Goal: Information Seeking & Learning: Learn about a topic

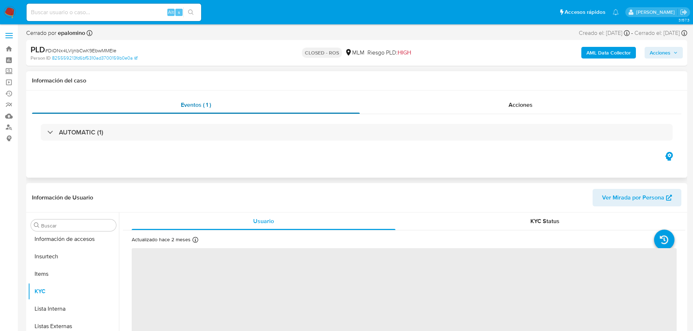
scroll to position [307, 0]
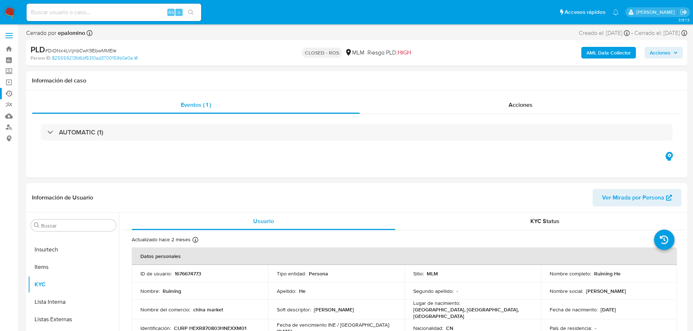
select select "10"
click at [71, 17] on div "Alt s" at bounding box center [114, 12] width 175 height 17
click at [72, 13] on input at bounding box center [114, 12] width 175 height 9
paste input "2GLDlWEY0axfJOgEKRGalogk"
type input "2GLDlWEY0axfJOgEKRGalogk"
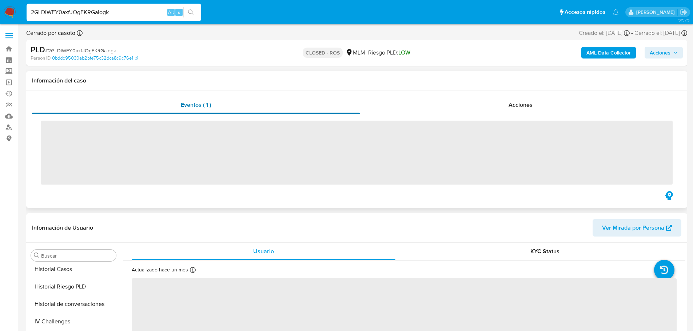
scroll to position [307, 0]
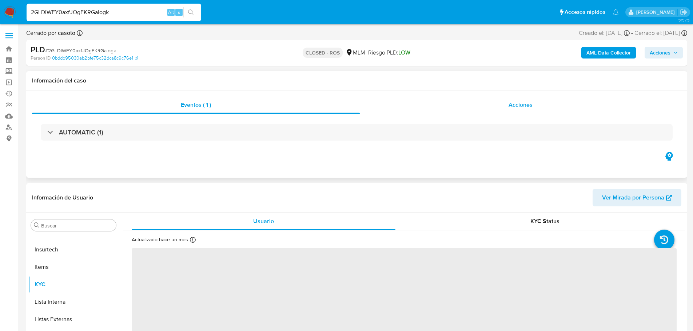
drag, startPoint x: 503, startPoint y: 99, endPoint x: 511, endPoint y: 105, distance: 10.1
click at [503, 99] on div "Acciones" at bounding box center [521, 104] width 322 height 17
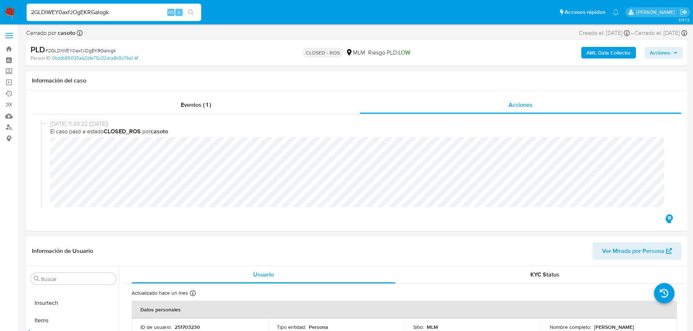
select select "10"
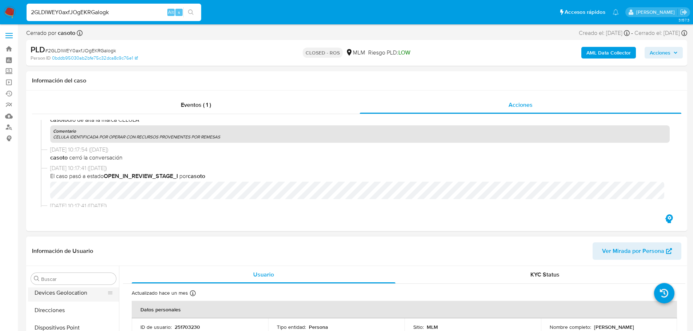
scroll to position [0, 0]
click at [64, 313] on button "Archivos adjuntos" at bounding box center [70, 313] width 85 height 17
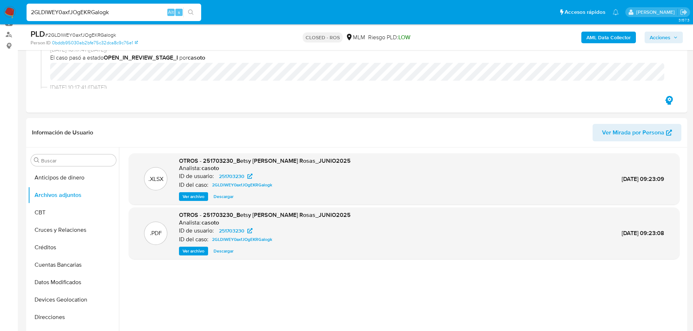
scroll to position [109, 0]
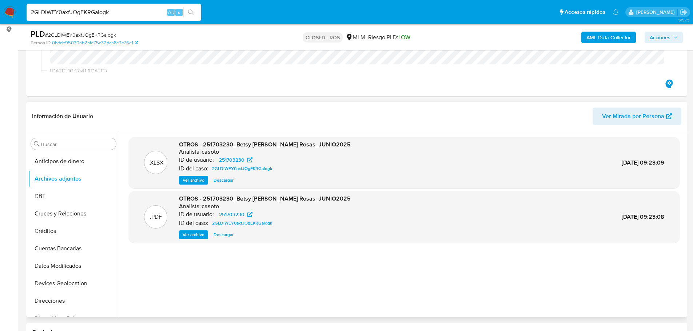
click at [201, 236] on span "Ver archivo" at bounding box center [194, 234] width 22 height 7
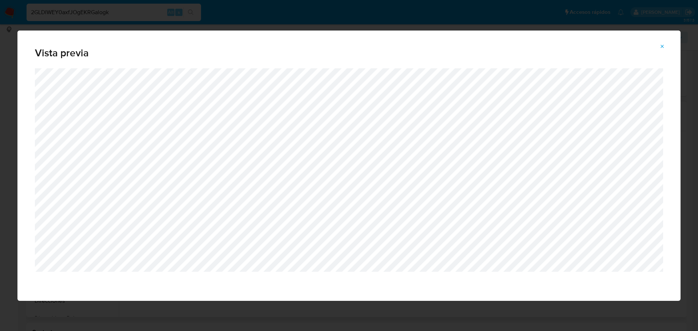
click at [663, 49] on icon "Attachment preview" at bounding box center [663, 47] width 6 height 6
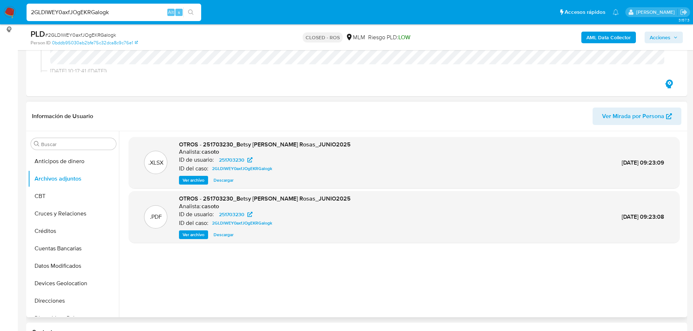
click at [71, 12] on input "2GLDlWEY0axfJOgEKRGalogk" at bounding box center [114, 12] width 175 height 9
paste input "bU7kjlMoW2ZyarBLQT4Y0iWW"
type input "bU7kjlMoW2ZyarBLQT4Y0iWW"
drag, startPoint x: 198, startPoint y: 12, endPoint x: 244, endPoint y: 36, distance: 52.2
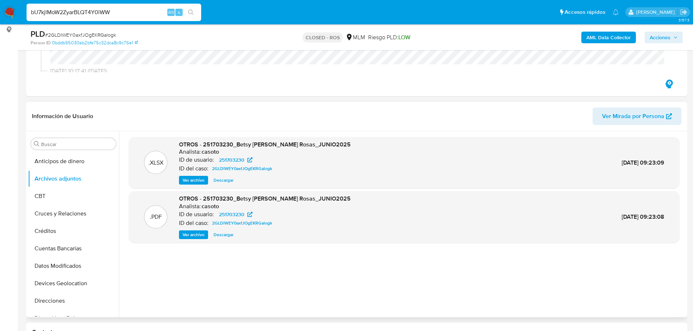
click at [196, 12] on button "search-icon" at bounding box center [190, 12] width 15 height 10
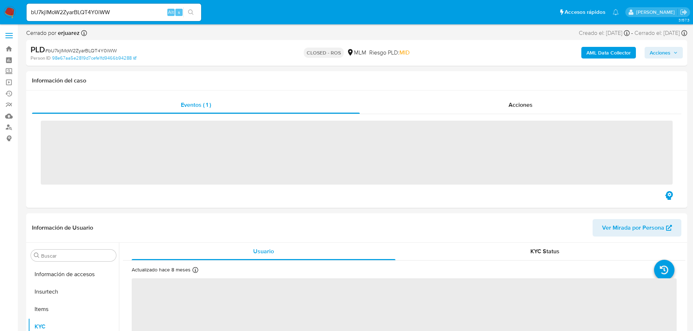
scroll to position [307, 0]
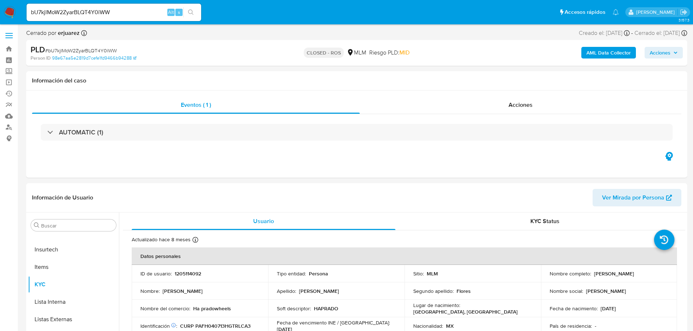
select select "10"
drag, startPoint x: 593, startPoint y: 152, endPoint x: 601, endPoint y: 161, distance: 12.4
click at [592, 152] on div "Eventos ( 1 ) Acciones AUTOMATIC (1)" at bounding box center [356, 134] width 661 height 87
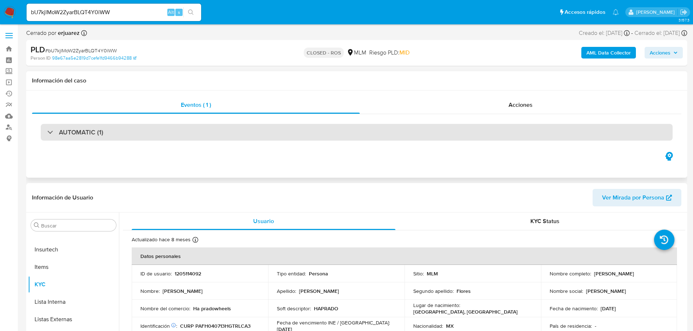
click at [89, 136] on h3 "AUTOMATIC (1)" at bounding box center [81, 132] width 44 height 8
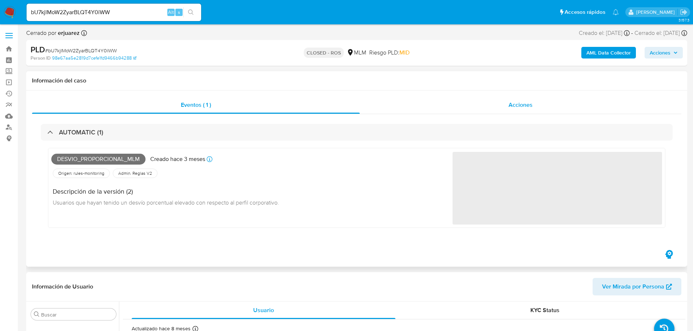
click at [486, 108] on div "Acciones" at bounding box center [521, 104] width 322 height 17
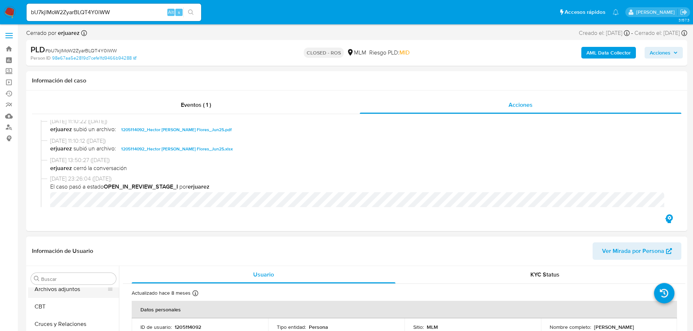
scroll to position [0, 0]
click at [84, 316] on button "Archivos adjuntos" at bounding box center [70, 313] width 85 height 17
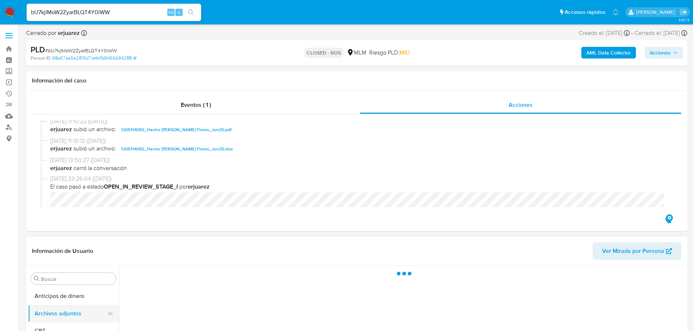
click at [72, 314] on button "Archivos adjuntos" at bounding box center [70, 313] width 85 height 17
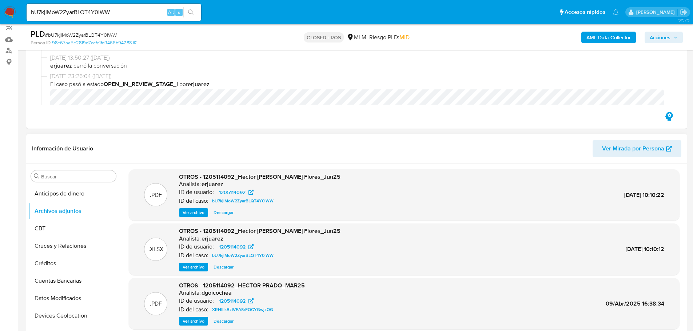
scroll to position [109, 0]
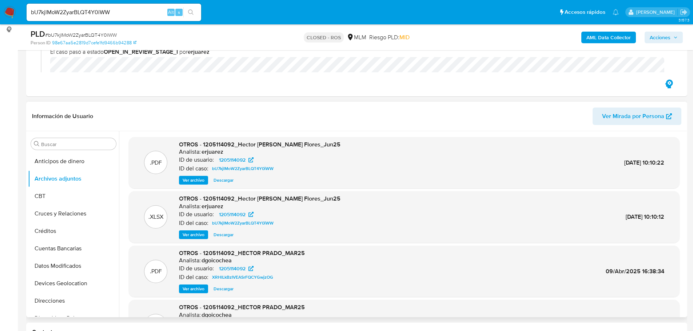
click at [192, 178] on span "Ver archivo" at bounding box center [194, 180] width 22 height 7
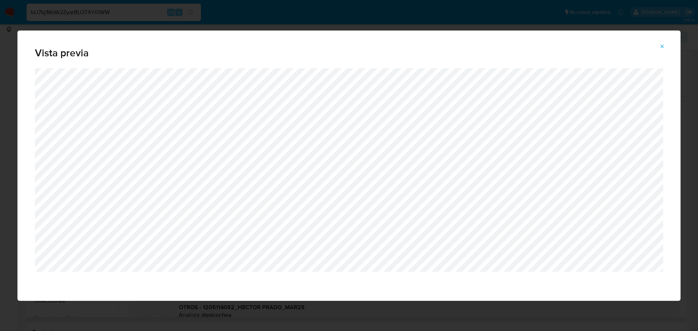
click at [662, 49] on span "Attachment preview" at bounding box center [663, 46] width 6 height 10
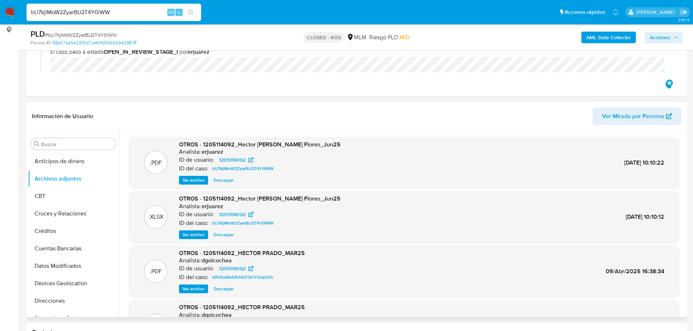
click at [70, 13] on input "bU7kjlMoW2ZyarBLQT4Y0iWW" at bounding box center [114, 12] width 175 height 9
paste input "0mmrQ1SfFHNcCoCx72GALJkV"
type input "0mmrQ1SfFHNcCoCx72GALJkV"
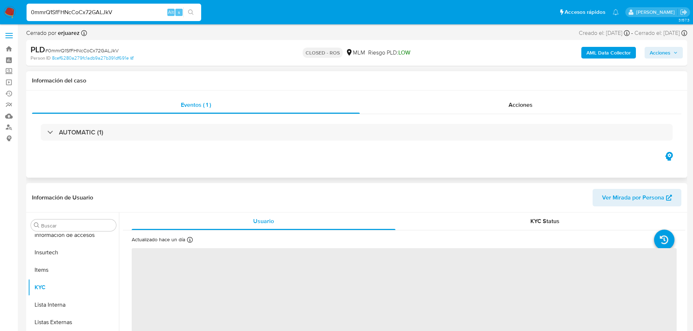
scroll to position [307, 0]
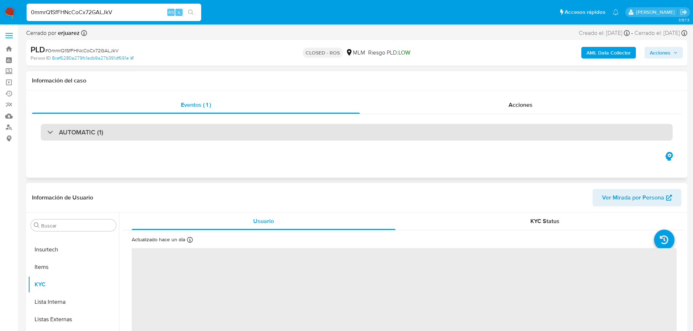
drag, startPoint x: 151, startPoint y: 132, endPoint x: 154, endPoint y: 134, distance: 3.7
click at [151, 132] on div "AUTOMATIC (1)" at bounding box center [357, 132] width 632 height 17
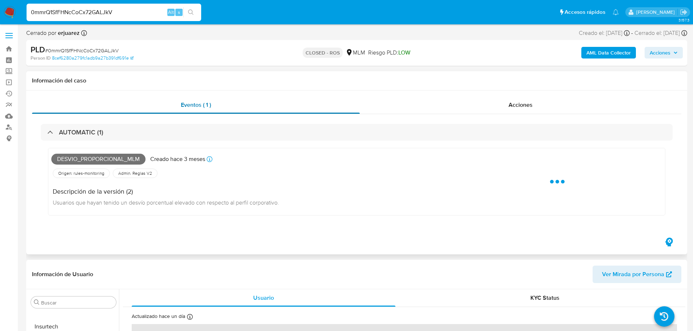
select select "10"
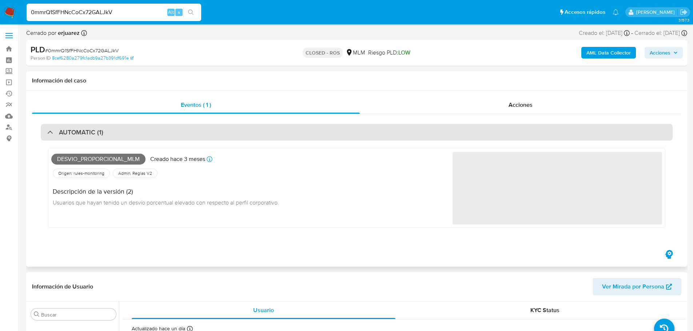
click at [77, 131] on h3 "AUTOMATIC (1)" at bounding box center [81, 132] width 44 height 8
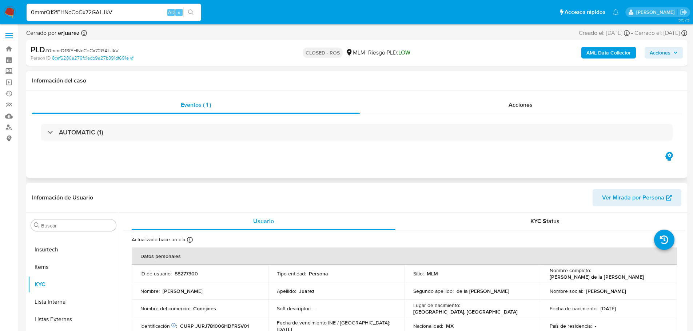
click at [512, 116] on div "AUTOMATIC (1)" at bounding box center [356, 132] width 649 height 36
click at [513, 107] on span "Acciones" at bounding box center [521, 105] width 24 height 8
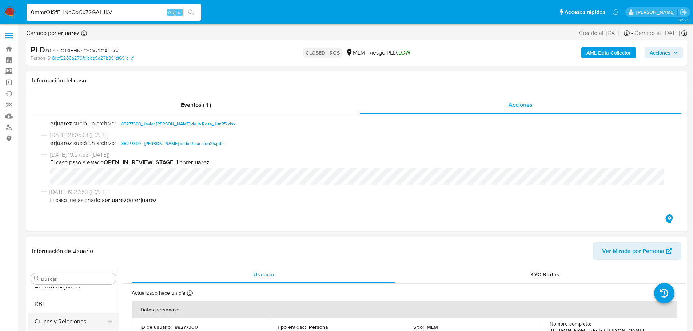
scroll to position [0, 0]
drag, startPoint x: 65, startPoint y: 312, endPoint x: 77, endPoint y: 313, distance: 11.3
click at [65, 312] on button "Archivos adjuntos" at bounding box center [70, 313] width 85 height 17
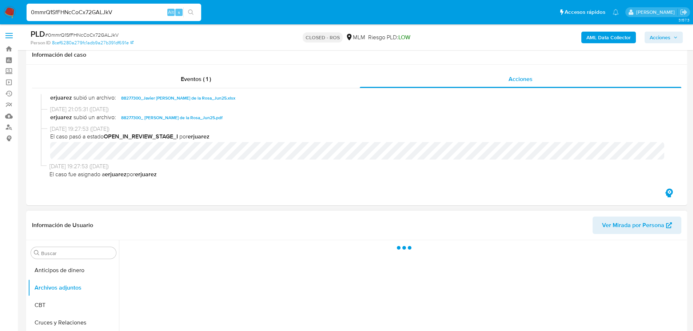
scroll to position [109, 0]
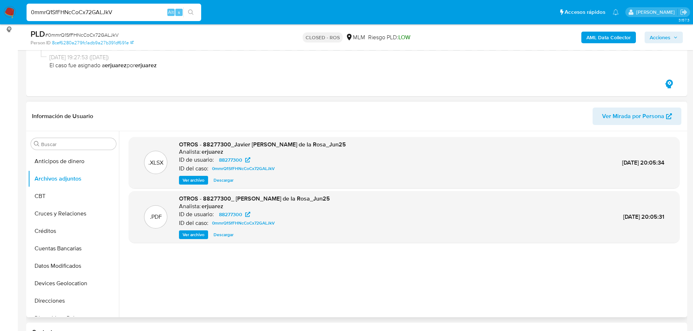
click at [194, 237] on span "Ver archivo" at bounding box center [194, 234] width 22 height 7
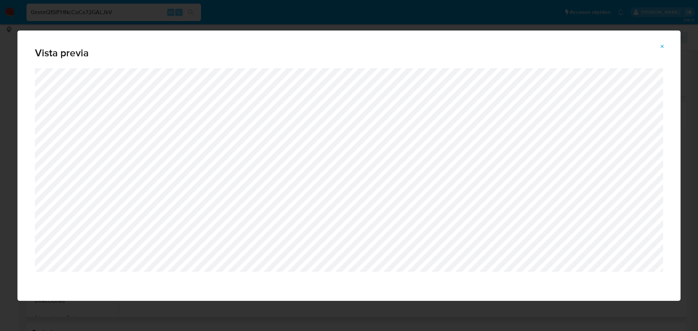
click at [662, 51] on span "Attachment preview" at bounding box center [663, 46] width 6 height 10
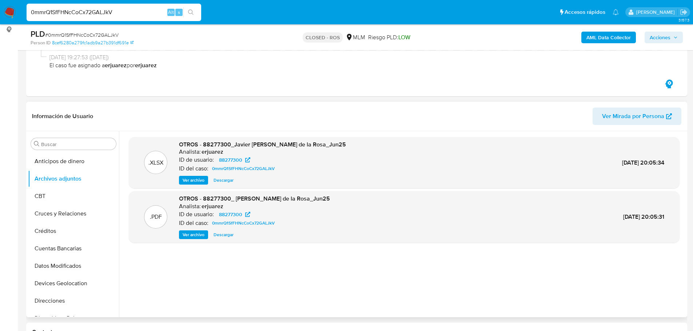
click at [118, 9] on input "0mmrQ1SfFHNcCoCx72GALJkV" at bounding box center [114, 12] width 175 height 9
click at [118, 10] on input "0mmrQ1SfFHNcCoCx72GALJkV" at bounding box center [114, 12] width 175 height 9
paste input "6pShnXuxHGFSW053ZN4HVWn7"
type input "6pShnXuxHGFSW053ZN4HVWn7"
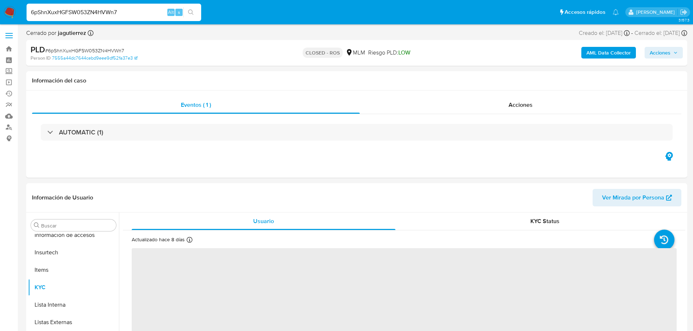
scroll to position [307, 0]
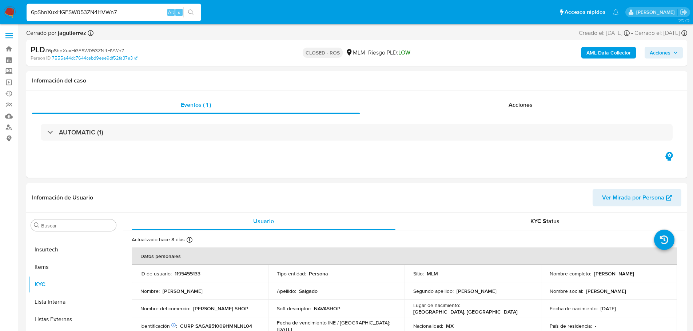
select select "10"
click at [104, 11] on input "6pShnXuxHGFSW053ZN4HVWn7" at bounding box center [114, 12] width 175 height 9
click at [517, 114] on div "AUTOMATIC (1)" at bounding box center [356, 132] width 649 height 36
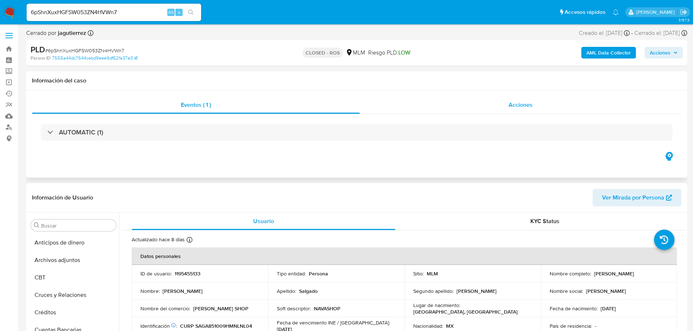
click at [517, 108] on span "Acciones" at bounding box center [521, 105] width 24 height 8
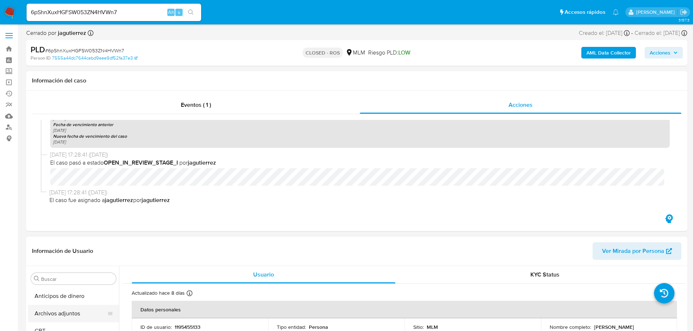
drag, startPoint x: 69, startPoint y: 313, endPoint x: 87, endPoint y: 314, distance: 17.8
click at [69, 313] on button "Archivos adjuntos" at bounding box center [70, 313] width 85 height 17
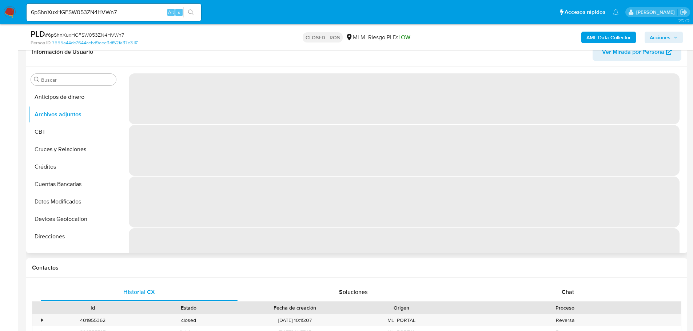
scroll to position [146, 0]
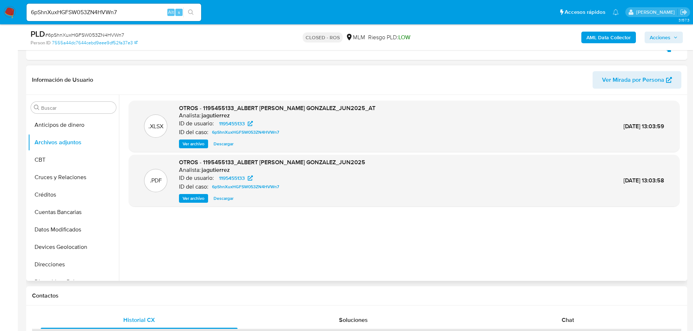
click at [204, 200] on span "Ver archivo" at bounding box center [194, 198] width 22 height 7
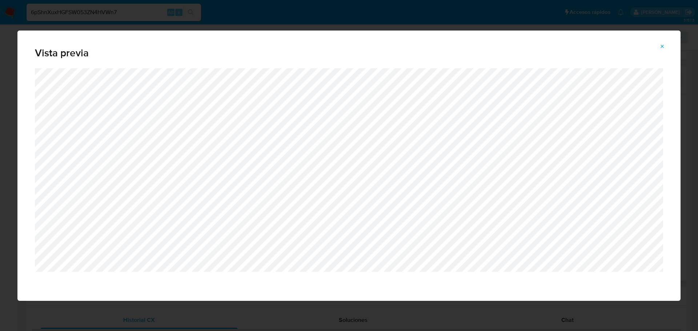
click at [667, 45] on button "Attachment preview" at bounding box center [663, 47] width 16 height 12
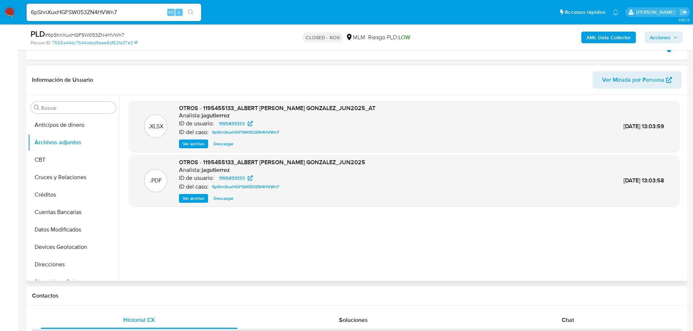
click at [121, 15] on input "6pShnXuxHGFSW053ZN4HVWn7" at bounding box center [114, 12] width 175 height 9
paste input "Zr8m5pPVhRLvXCsGS3SPRREG"
type input "Zr8m5pPVhRLvXCsGS3SPRREG"
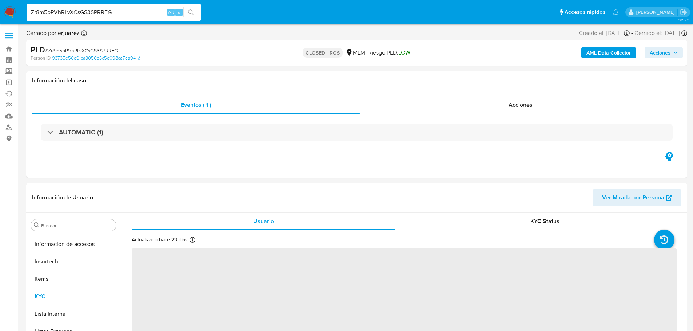
scroll to position [307, 0]
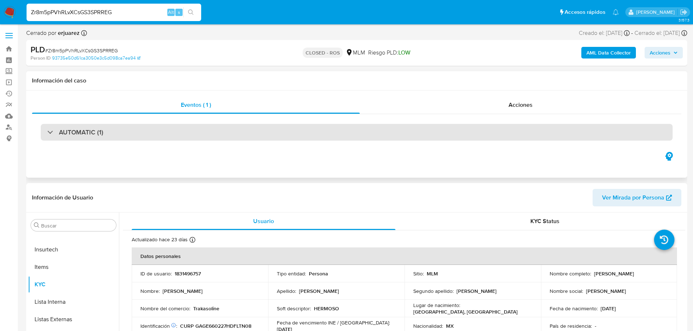
click at [148, 132] on div "AUTOMATIC (1)" at bounding box center [357, 132] width 632 height 17
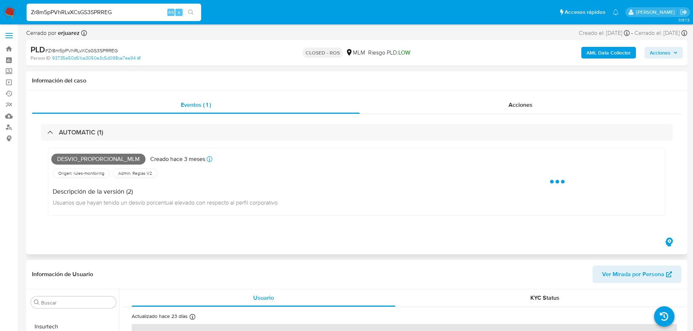
select select "10"
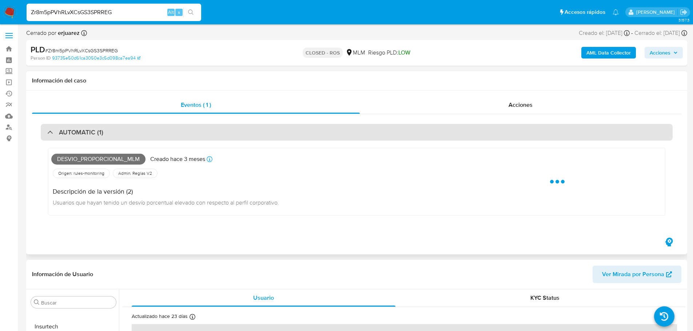
click at [178, 134] on div "AUTOMATIC (1)" at bounding box center [357, 132] width 632 height 17
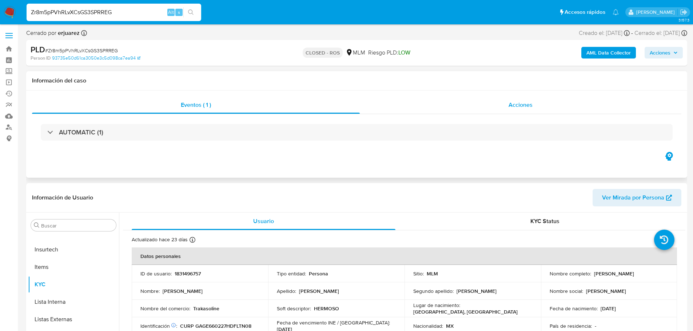
click at [487, 112] on div "Acciones" at bounding box center [521, 104] width 322 height 17
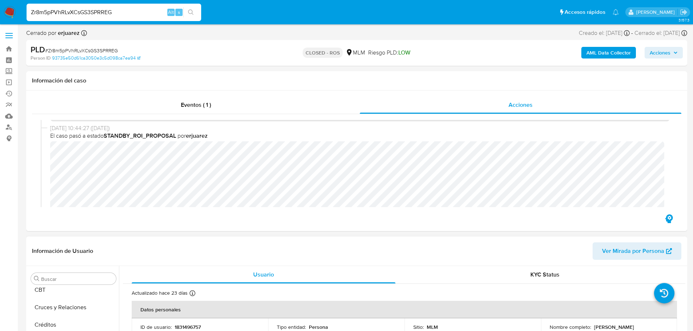
scroll to position [0, 0]
click at [64, 315] on button "Archivos adjuntos" at bounding box center [70, 313] width 85 height 17
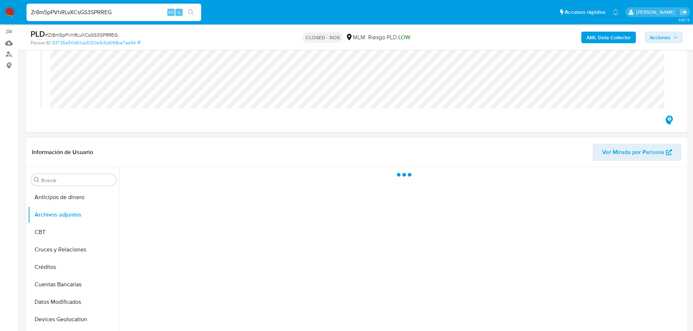
scroll to position [109, 0]
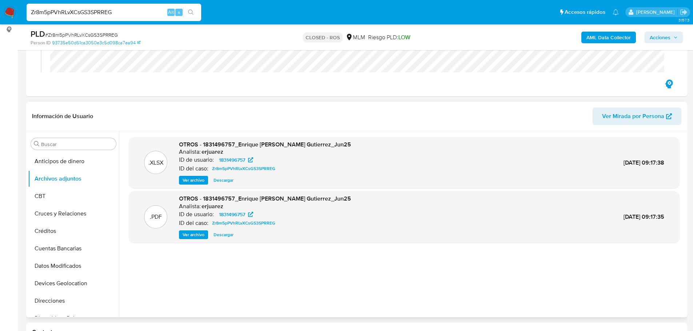
click at [189, 235] on span "Ver archivo" at bounding box center [194, 234] width 22 height 7
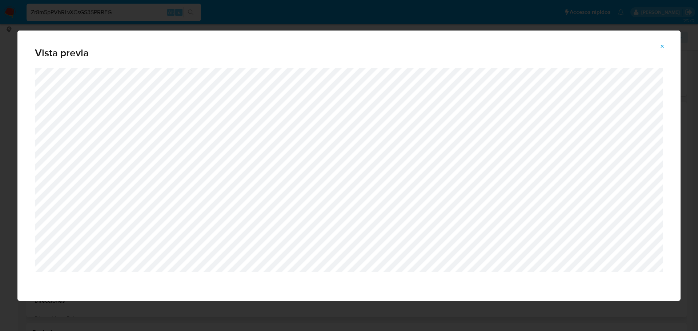
click at [658, 45] on button "Attachment preview" at bounding box center [663, 47] width 16 height 12
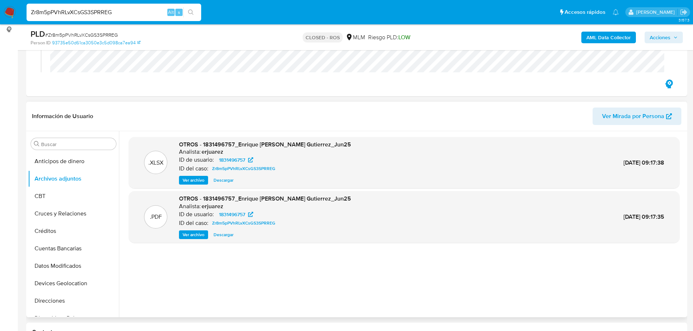
click at [56, 13] on input "Zr8m5pPVhRLvXCsGS3SPRREG" at bounding box center [114, 12] width 175 height 9
paste input "qwhMAA2wQ03zIQ4G6QI8uqJ6"
type input "qwhMAA2wQ03zIQ4G6QI8uqJ6"
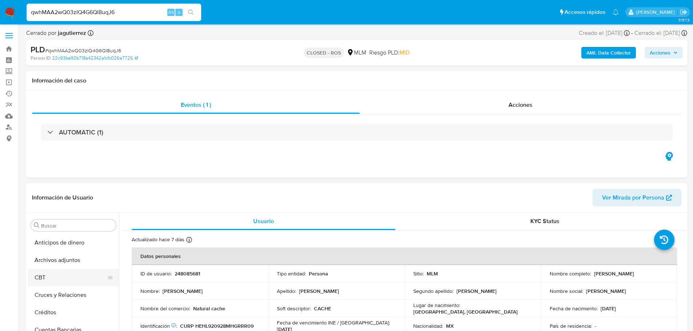
select select "10"
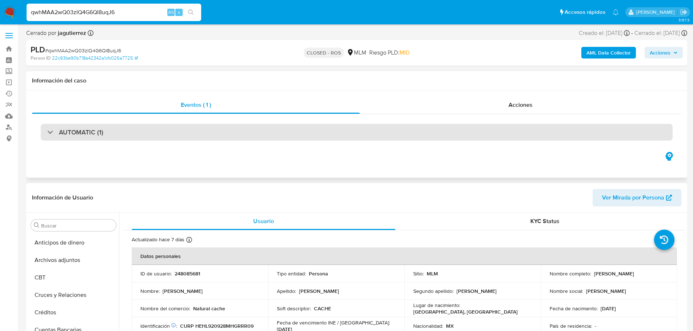
click at [87, 131] on h3 "AUTOMATIC (1)" at bounding box center [81, 132] width 44 height 8
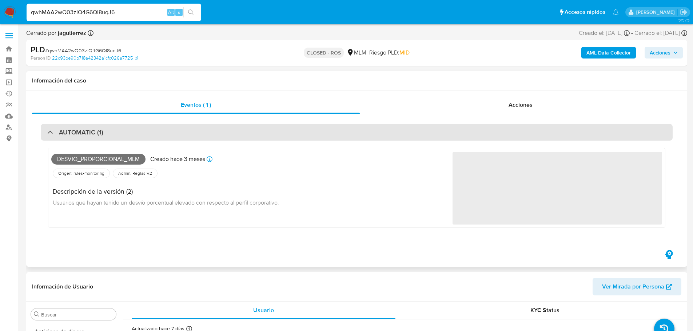
click at [242, 136] on div "AUTOMATIC (1)" at bounding box center [357, 132] width 632 height 17
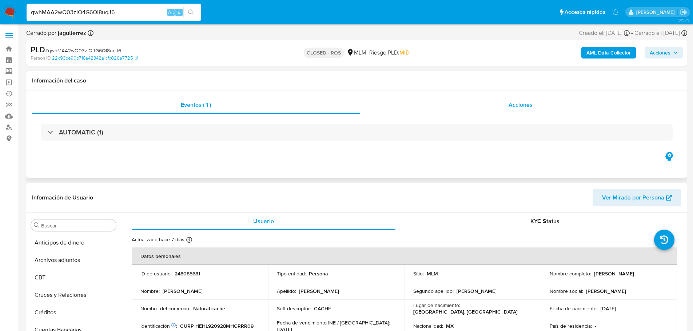
click at [514, 104] on span "Acciones" at bounding box center [521, 105] width 24 height 8
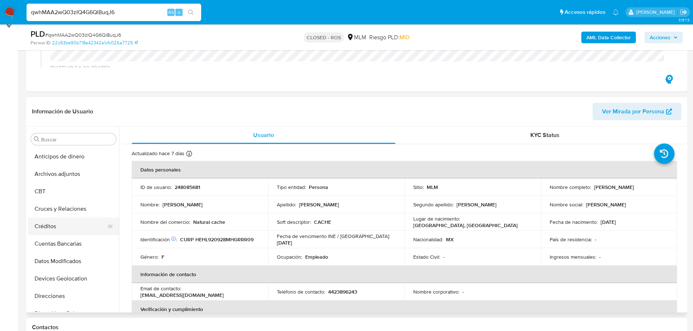
scroll to position [73, 0]
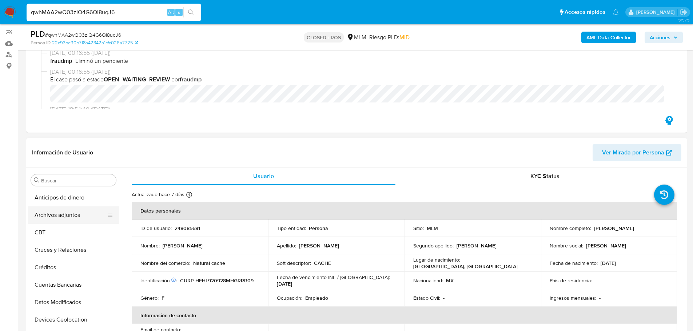
click at [62, 214] on button "Archivos adjuntos" at bounding box center [70, 215] width 85 height 17
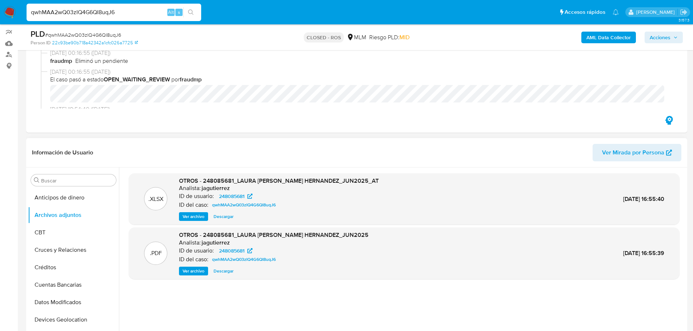
click at [270, 301] on div ".XLSX OTROS - 248085681_LAURA HERNANDEZ HERNANDEZ_JUN2025_AT Analista: jagutier…" at bounding box center [404, 261] width 551 height 175
click at [197, 274] on span "Ver archivo" at bounding box center [194, 271] width 22 height 7
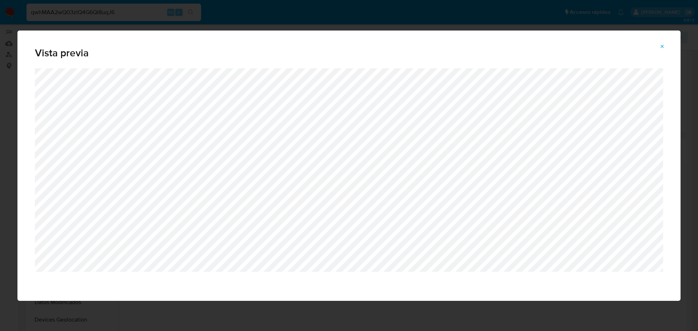
click at [666, 47] on button "Attachment preview" at bounding box center [663, 47] width 16 height 12
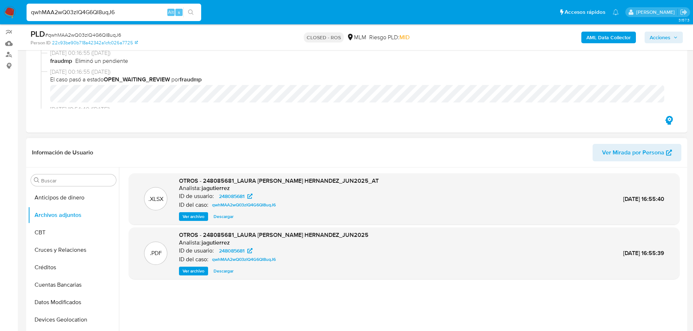
click at [103, 10] on input "qwhMAA2wQ03zIQ4G6QI8uqJ6" at bounding box center [114, 12] width 175 height 9
paste input "xUcVzJ4NcPrYh8yZCve3B5fP"
type input "xUcVzJ4NcPrYh8yZCve3B5fP"
click at [198, 9] on button "search-icon" at bounding box center [190, 12] width 15 height 10
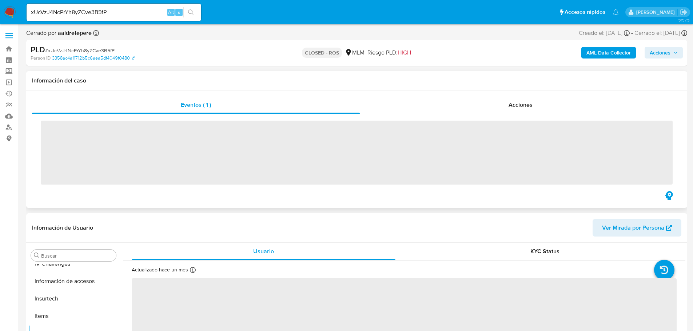
scroll to position [307, 0]
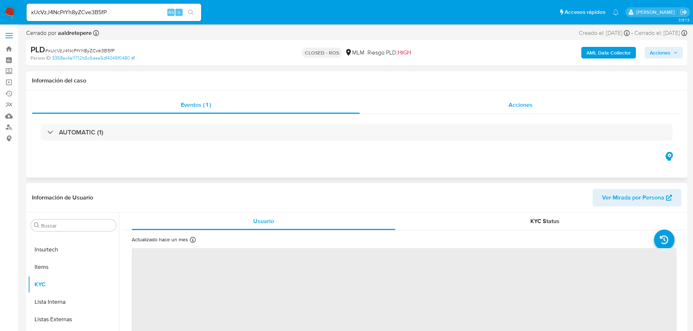
click at [476, 104] on div "Acciones" at bounding box center [521, 104] width 322 height 17
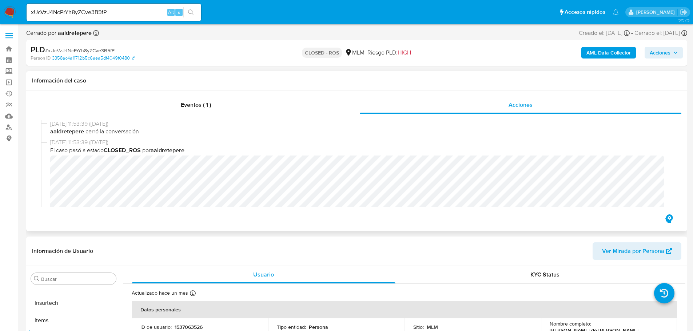
select select "10"
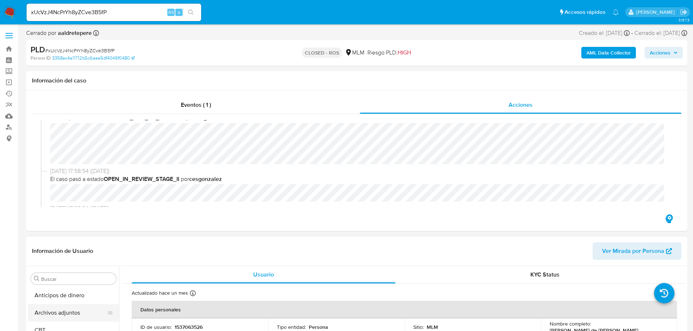
scroll to position [0, 0]
click at [68, 316] on button "Archivos adjuntos" at bounding box center [70, 313] width 85 height 17
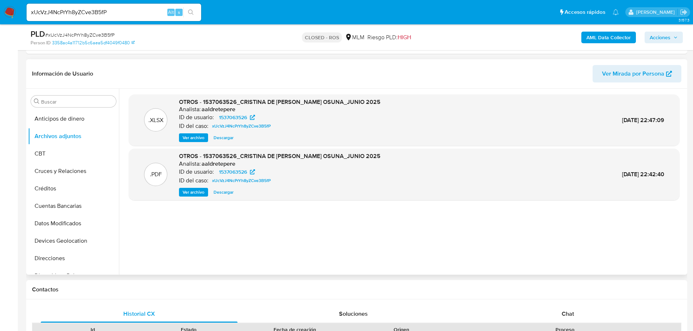
scroll to position [182, 0]
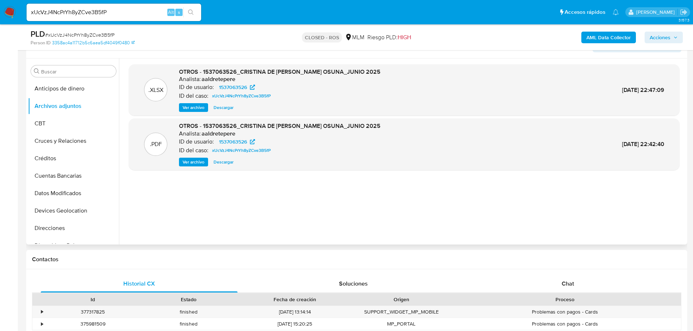
click at [193, 153] on p "ID del caso:" at bounding box center [193, 150] width 29 height 7
click at [198, 168] on div ".PDF OTROS - 1537063526_CRISTINA DE JESUS LOPEZ OSUNA_JUNIO 2025 Analista: aald…" at bounding box center [404, 145] width 551 height 52
click at [203, 164] on span "Ver archivo" at bounding box center [194, 162] width 22 height 7
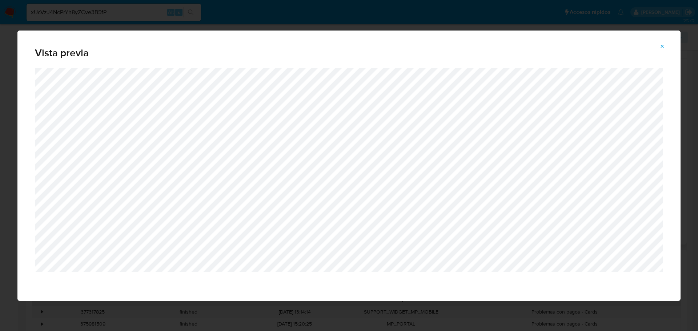
click at [664, 46] on icon "Attachment preview" at bounding box center [663, 47] width 6 height 6
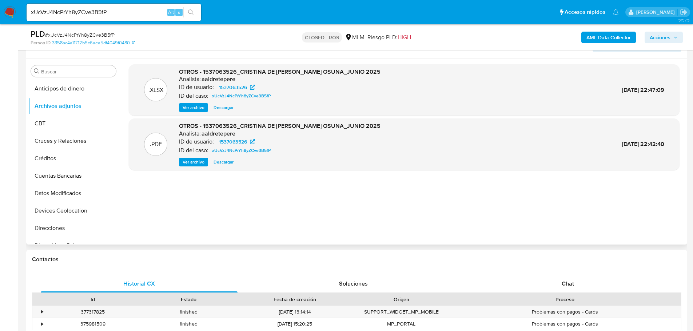
click at [97, 7] on div "xUcVzJ4NcPrYh8yZCve3B5fP Alt s" at bounding box center [114, 12] width 175 height 17
click at [99, 11] on input "xUcVzJ4NcPrYh8yZCve3B5fP" at bounding box center [114, 12] width 175 height 9
paste input "AIhQ197zuEVq6u4z2CWvY3MW"
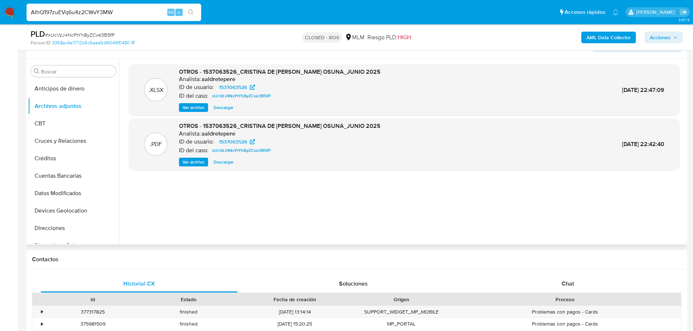
type input "AIhQ197zuEVq6u4z2CWvY3MW"
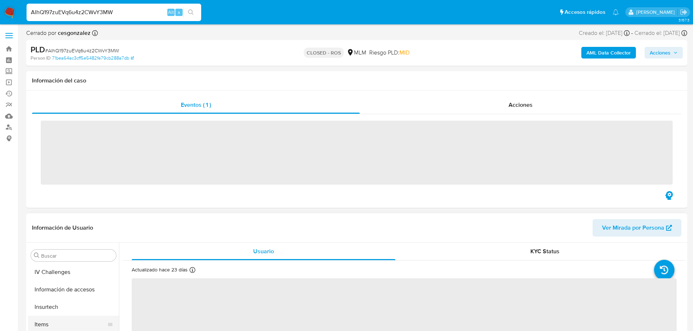
scroll to position [307, 0]
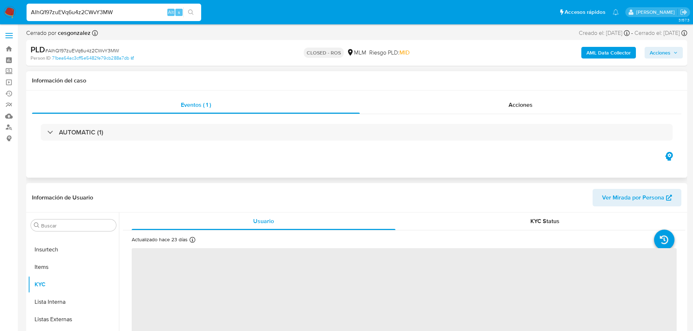
select select "10"
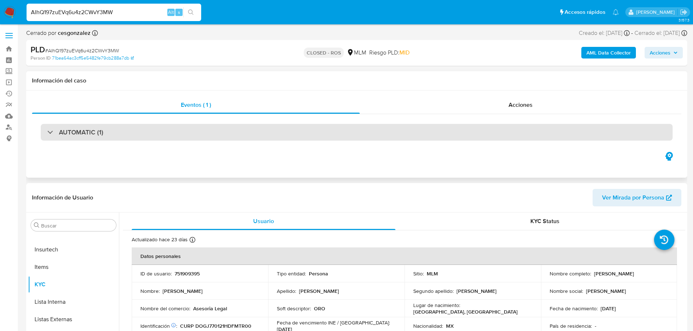
click at [114, 140] on div "AUTOMATIC (1)" at bounding box center [357, 132] width 632 height 17
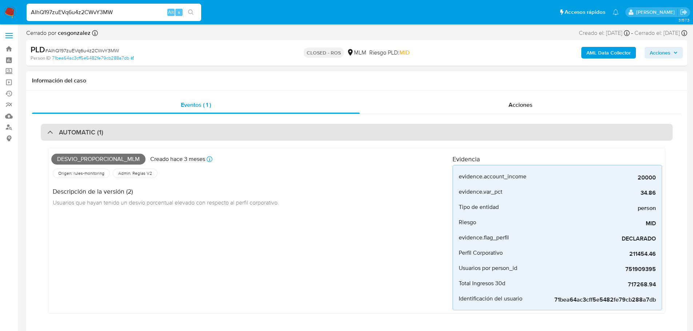
click at [112, 139] on div "AUTOMATIC (1)" at bounding box center [357, 132] width 632 height 17
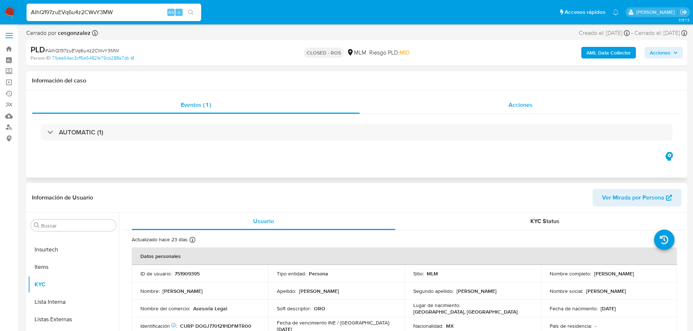
drag, startPoint x: 500, startPoint y: 110, endPoint x: 496, endPoint y: 109, distance: 4.4
click at [500, 109] on div "Acciones" at bounding box center [521, 104] width 322 height 17
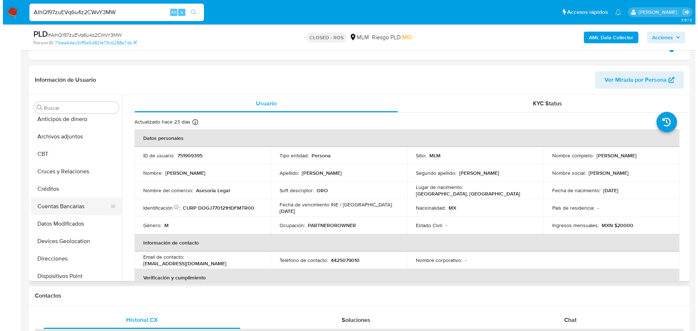
scroll to position [0, 0]
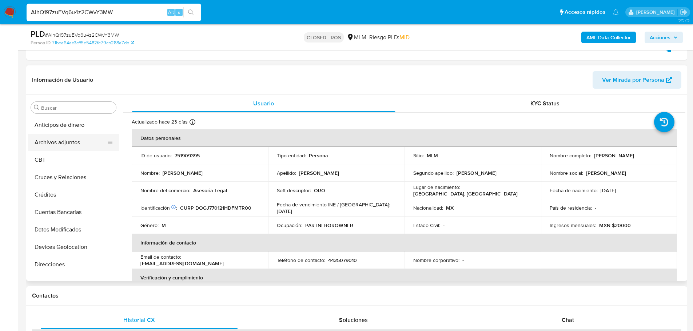
click at [61, 141] on button "Archivos adjuntos" at bounding box center [70, 142] width 85 height 17
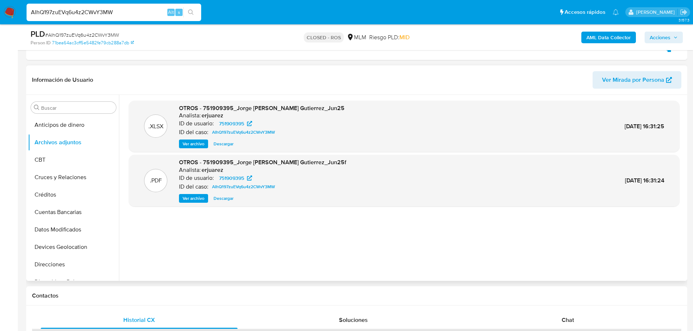
drag, startPoint x: 194, startPoint y: 201, endPoint x: 199, endPoint y: 199, distance: 4.9
click at [194, 200] on span "Ver archivo" at bounding box center [194, 198] width 22 height 7
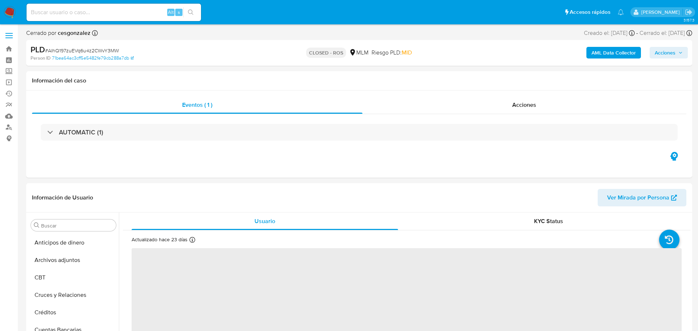
select select "10"
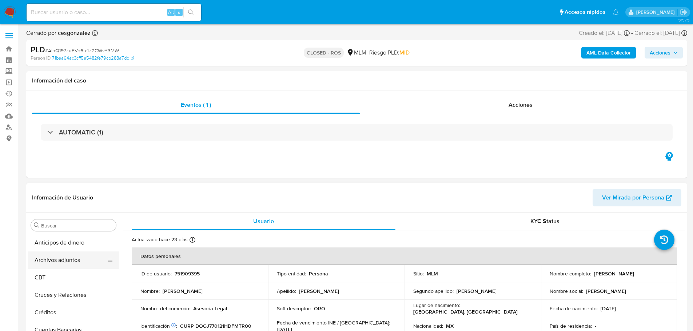
drag, startPoint x: 63, startPoint y: 266, endPoint x: 67, endPoint y: 264, distance: 3.7
click at [64, 266] on button "Archivos adjuntos" at bounding box center [70, 260] width 85 height 17
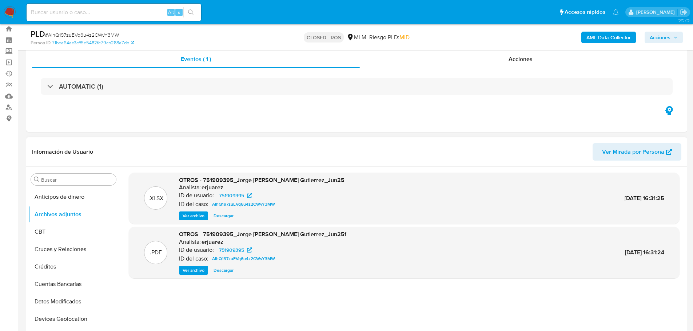
scroll to position [36, 0]
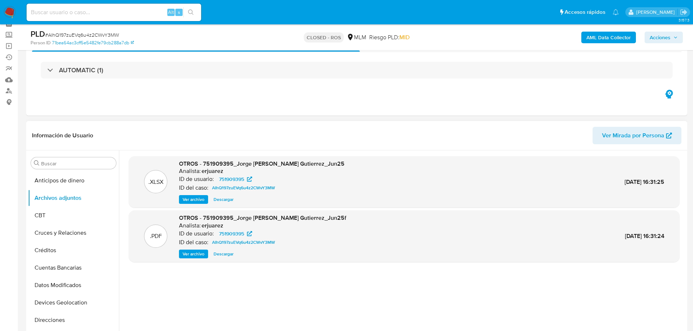
drag, startPoint x: 202, startPoint y: 254, endPoint x: 217, endPoint y: 263, distance: 17.4
click at [202, 254] on span "Ver archivo" at bounding box center [194, 254] width 22 height 7
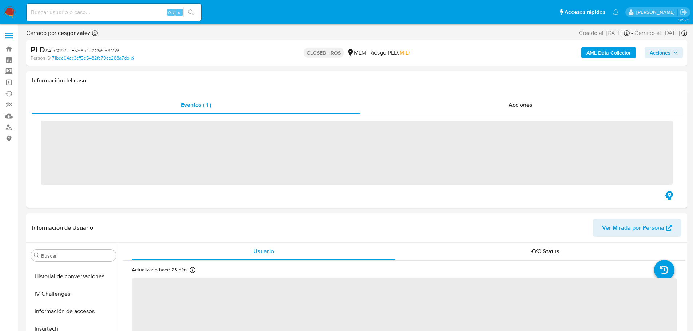
scroll to position [307, 0]
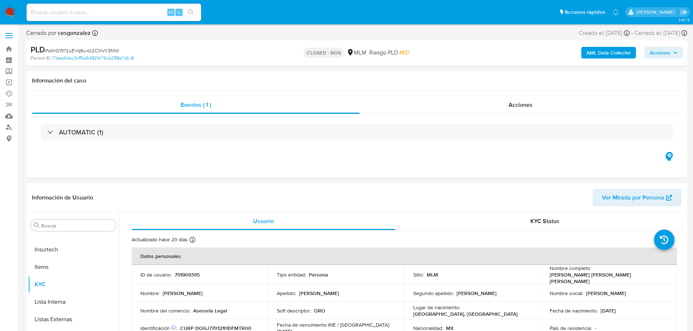
select select "10"
drag, startPoint x: 511, startPoint y: 108, endPoint x: 502, endPoint y: 117, distance: 12.1
click at [510, 109] on span "Acciones" at bounding box center [521, 105] width 24 height 8
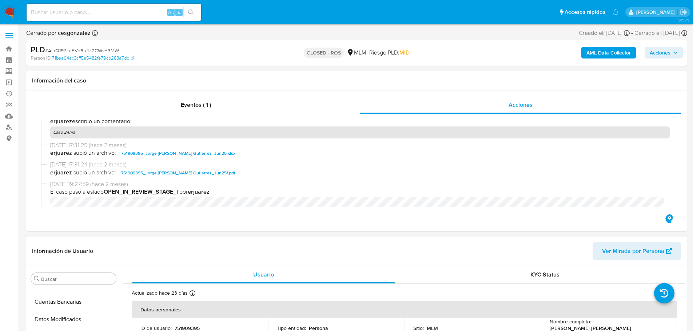
scroll to position [16, 0]
click at [76, 301] on button "Archivos adjuntos" at bounding box center [70, 297] width 85 height 17
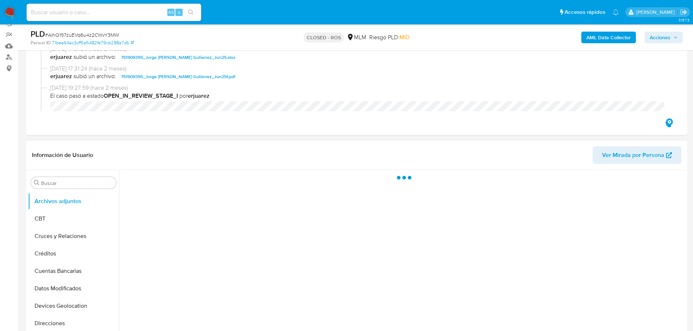
scroll to position [73, 0]
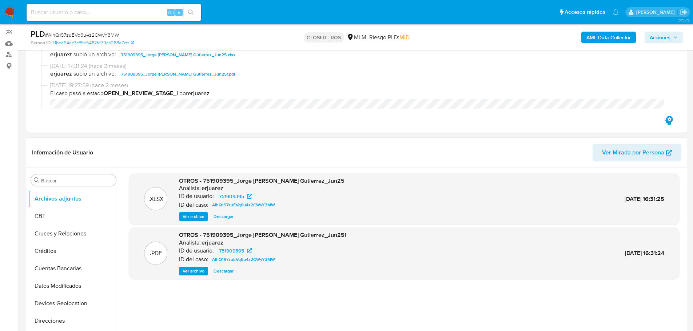
click at [194, 269] on span "Ver archivo" at bounding box center [194, 271] width 22 height 7
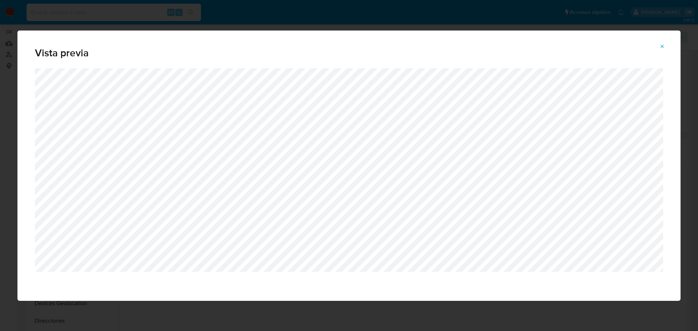
click at [237, 302] on div "Vista previa" at bounding box center [349, 165] width 698 height 331
click at [661, 47] on icon "Attachment preview" at bounding box center [663, 47] width 6 height 6
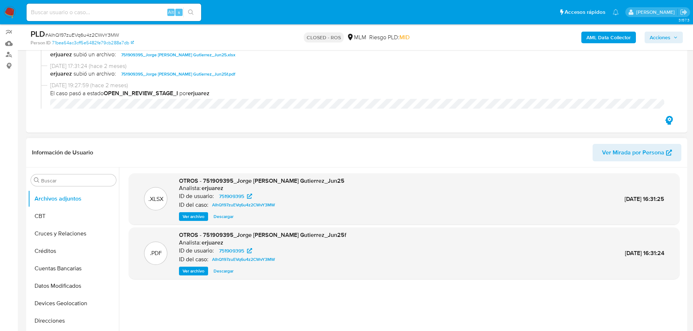
click at [103, 15] on input at bounding box center [114, 12] width 175 height 9
paste input "SeTUqm4X3H5iyiUyodVh0dq8"
type input "SeTUqm4X3H5iyiUyodVh0dq8"
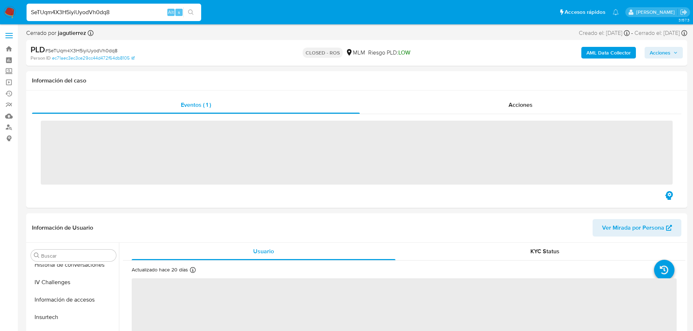
scroll to position [307, 0]
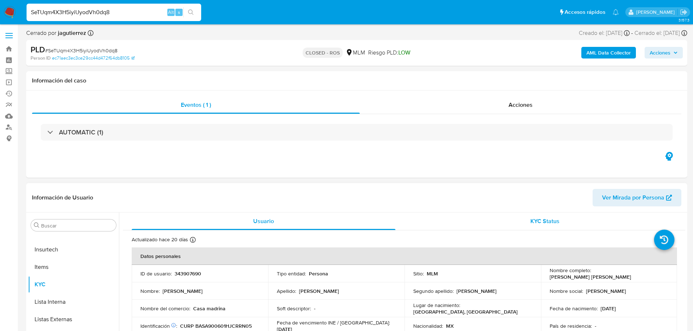
select select "10"
